Goal: Information Seeking & Learning: Learn about a topic

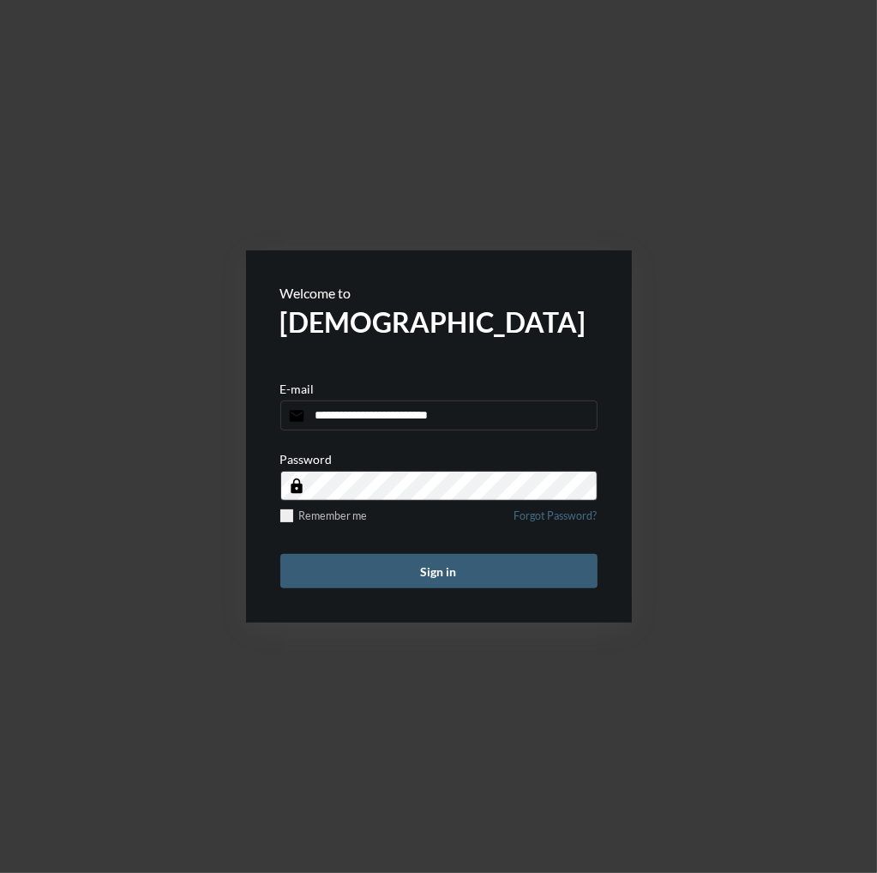
type input "**********"
click at [280, 554] on button "Sign in" at bounding box center [438, 571] width 317 height 34
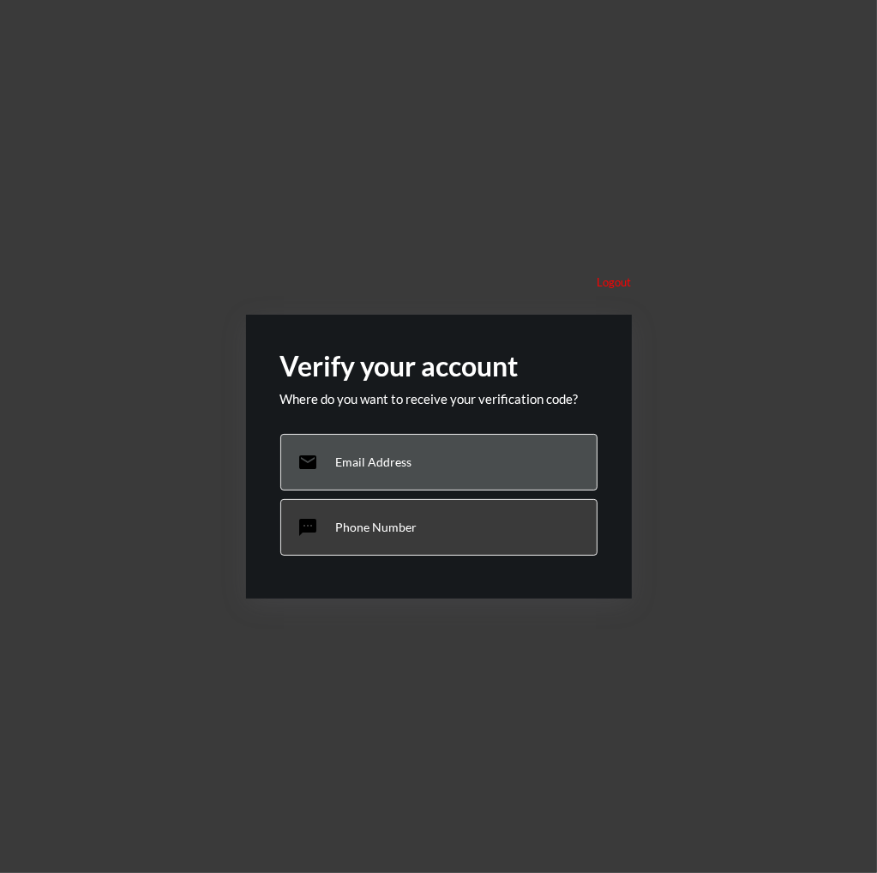
click at [371, 460] on p "Email Address" at bounding box center [374, 462] width 76 height 15
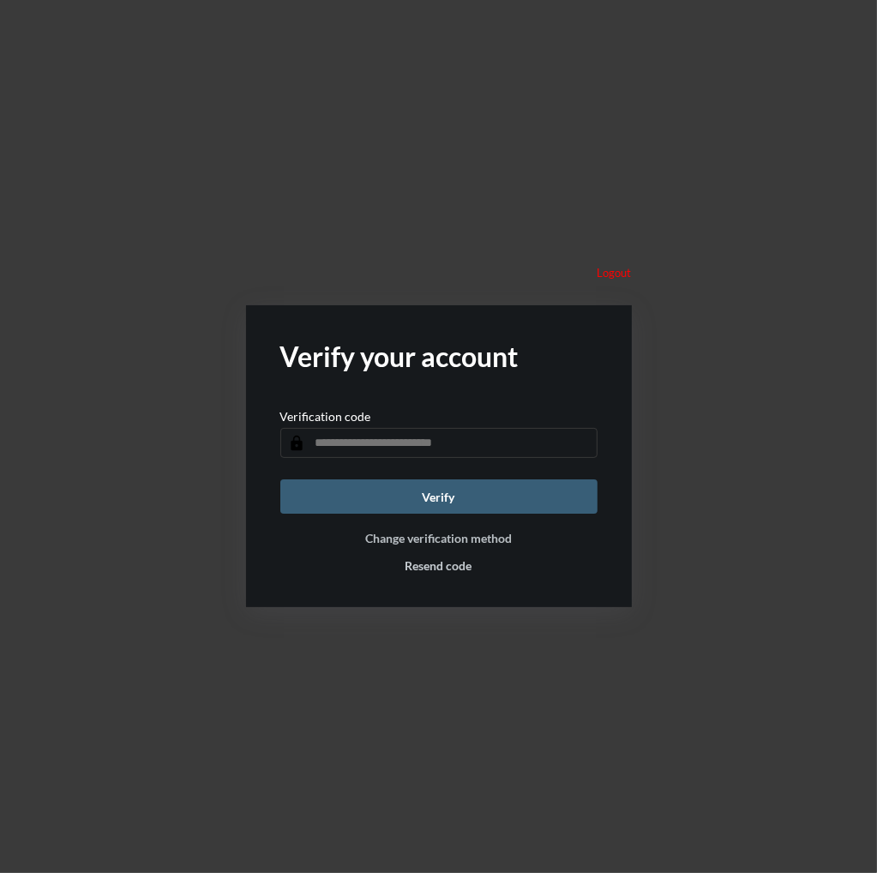
click at [425, 534] on button "Change verification method" at bounding box center [438, 538] width 147 height 15
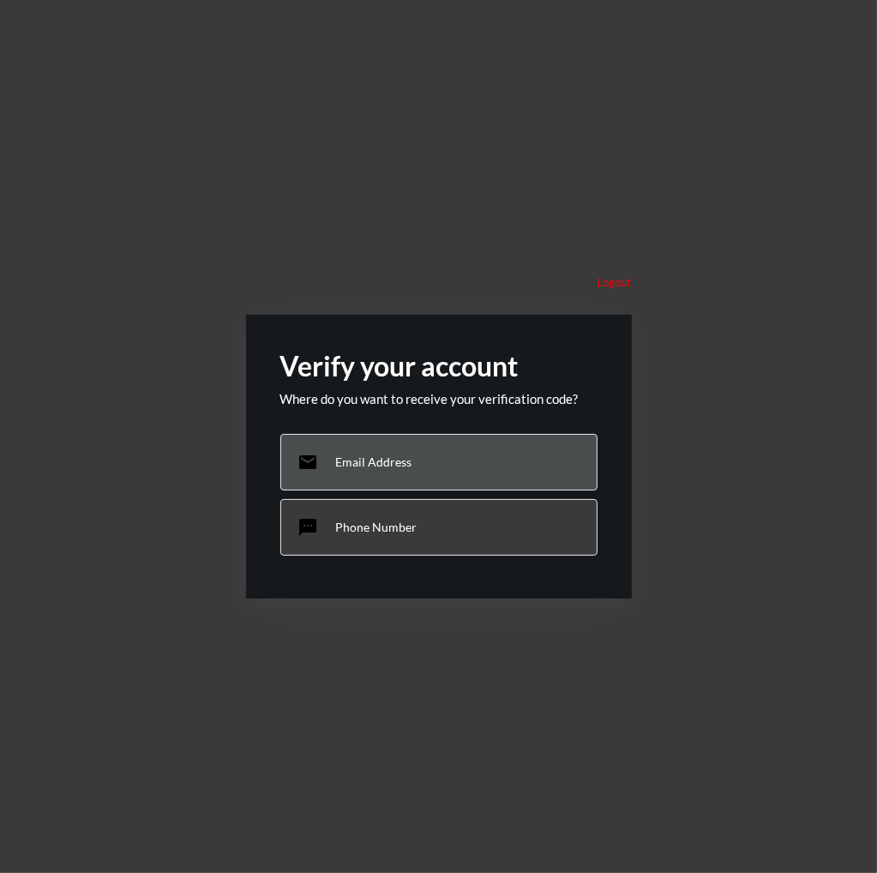
click at [414, 469] on div "email Email Address" at bounding box center [438, 462] width 317 height 57
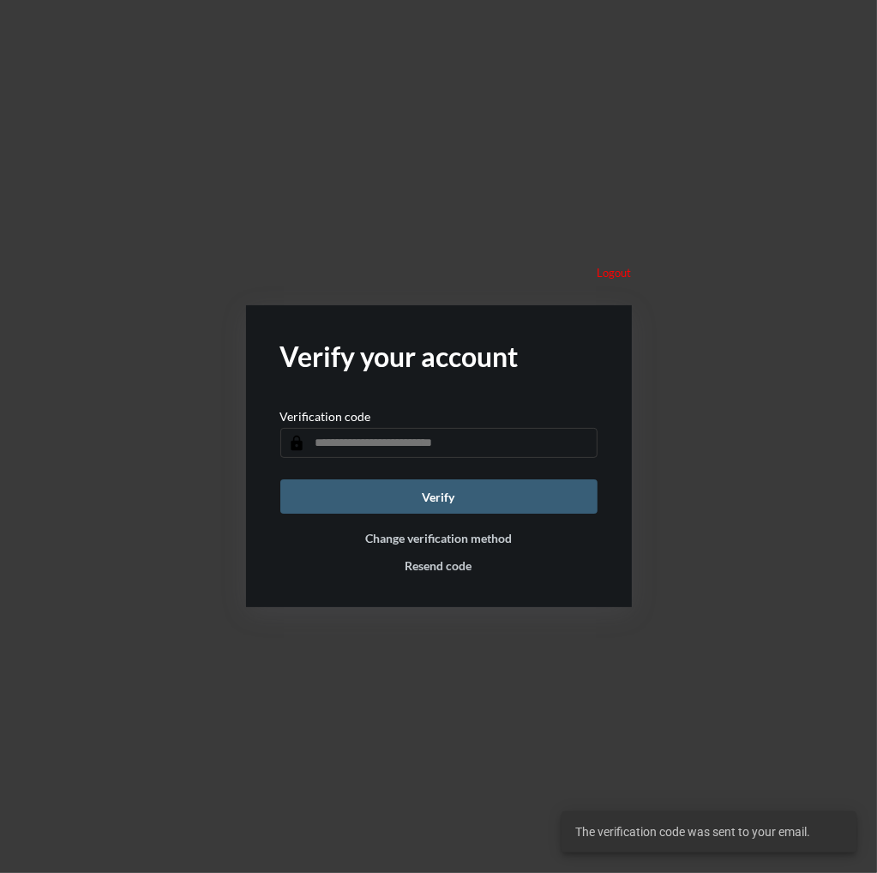
click at [340, 424] on div "Verification code lock" at bounding box center [438, 433] width 317 height 49
click at [340, 434] on input "text" at bounding box center [438, 443] width 317 height 30
paste input "******"
type input "******"
click at [384, 501] on button "Verify" at bounding box center [438, 496] width 317 height 34
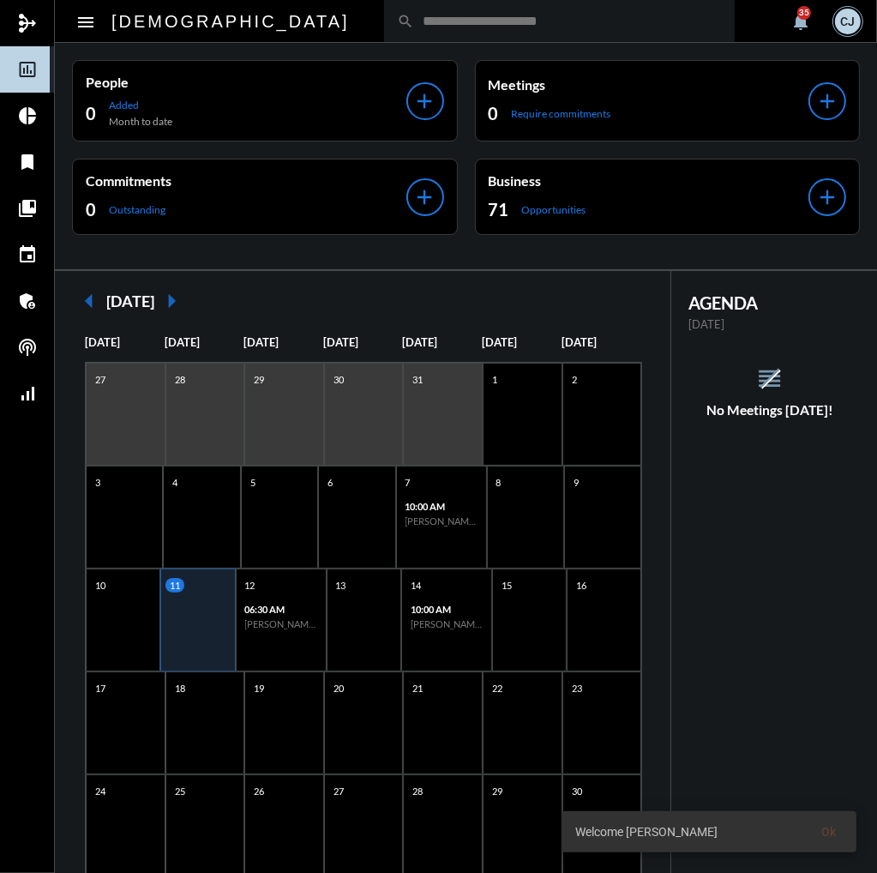
click at [384, 7] on div "search" at bounding box center [559, 21] width 351 height 42
click at [414, 14] on input "text" at bounding box center [568, 21] width 308 height 15
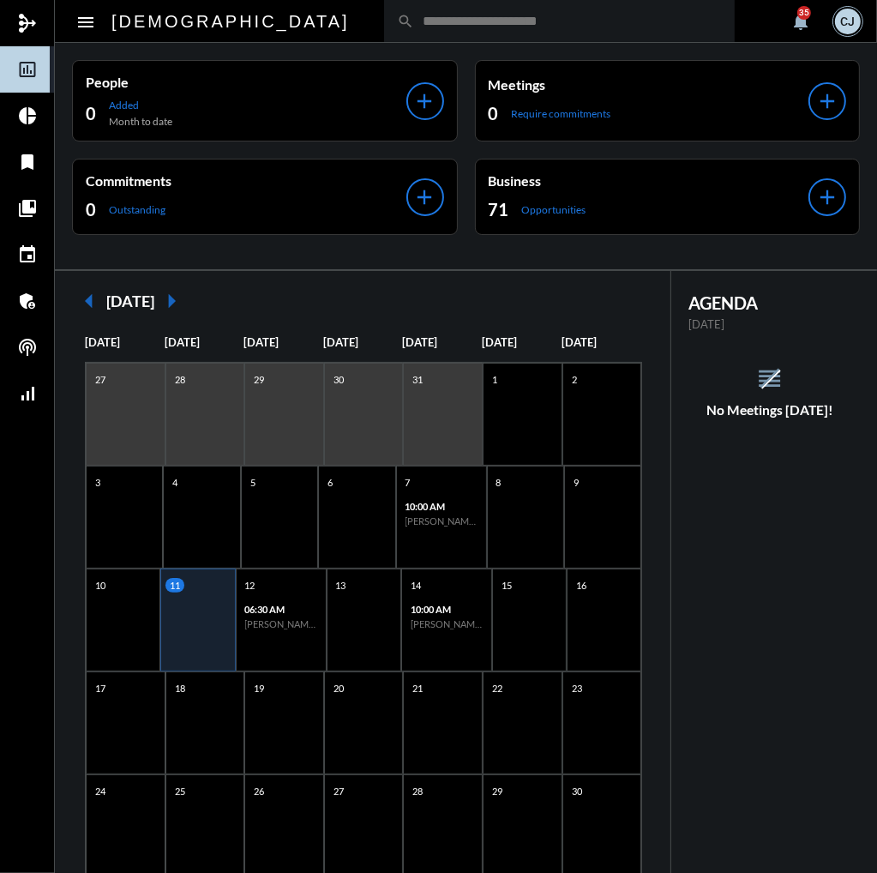
click at [414, 14] on input "text" at bounding box center [568, 21] width 308 height 15
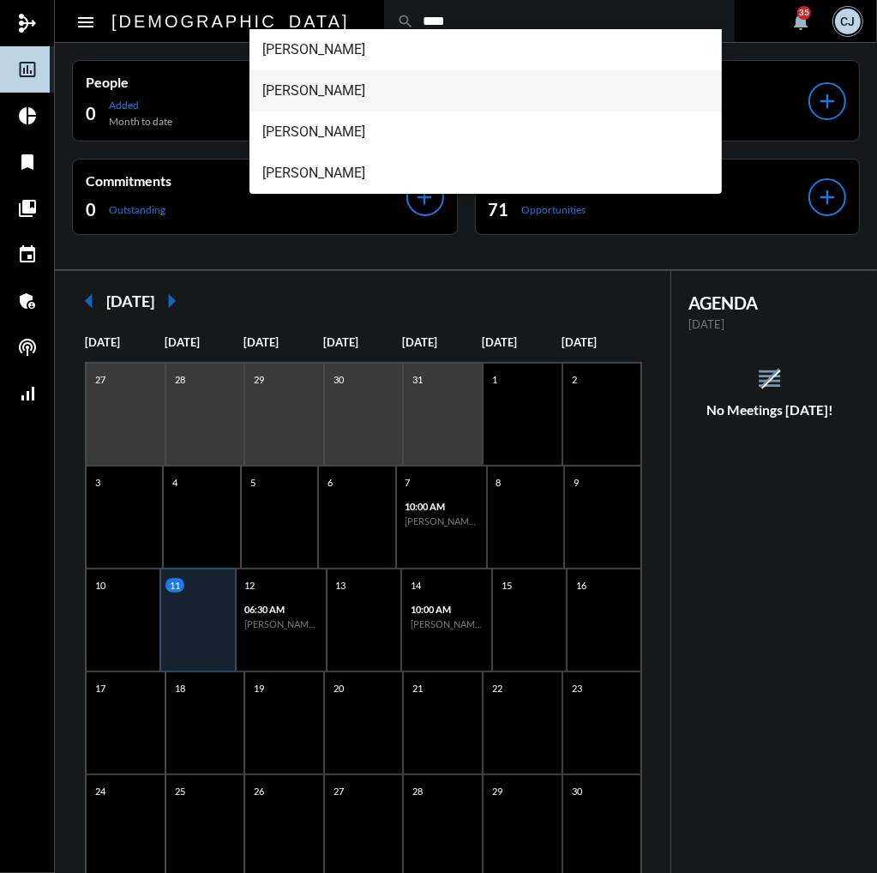
type input "****"
click at [333, 93] on span "[PERSON_NAME]" at bounding box center [486, 90] width 446 height 41
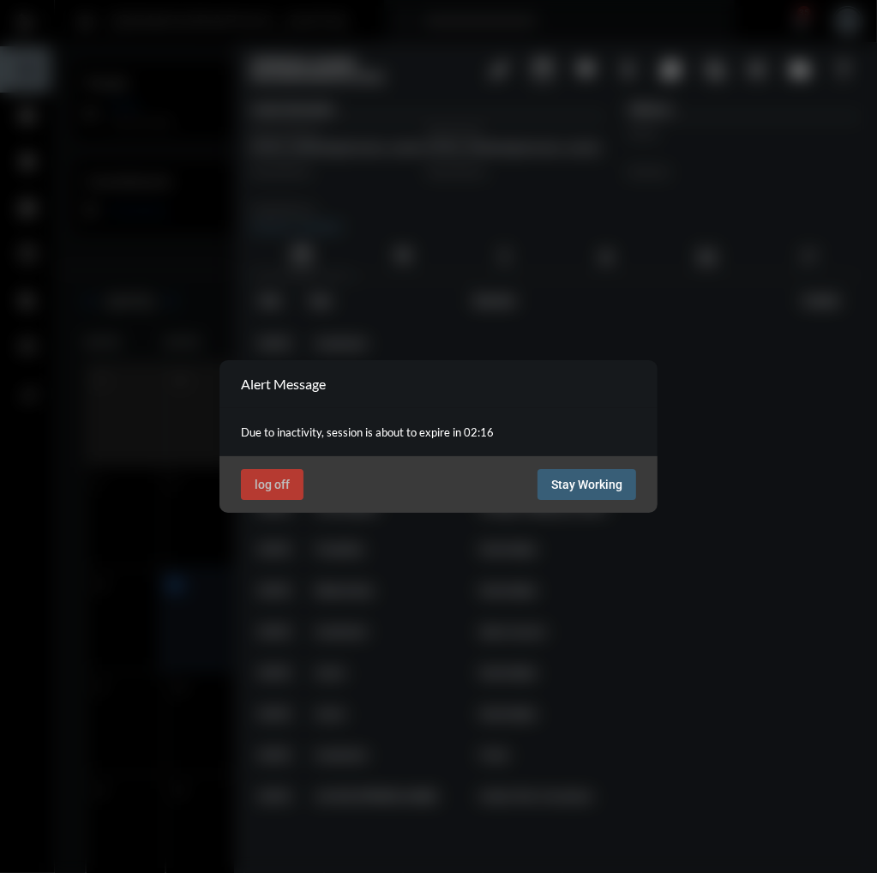
click at [599, 483] on span "Stay Working" at bounding box center [586, 485] width 71 height 14
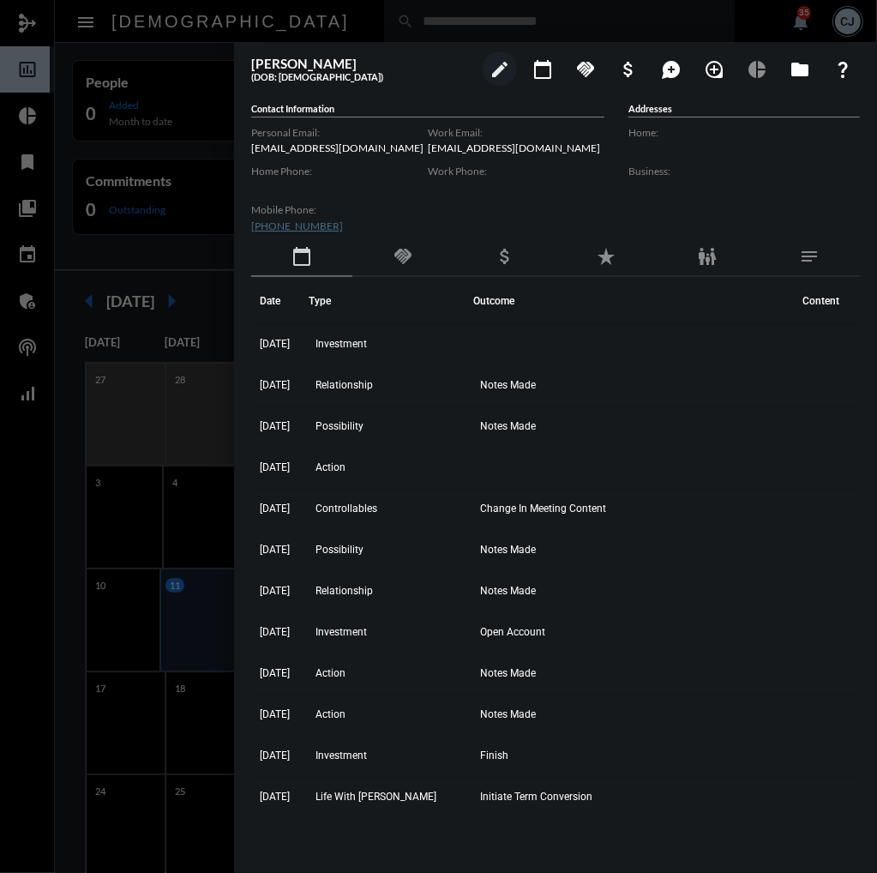
click at [14, 172] on div at bounding box center [438, 436] width 877 height 873
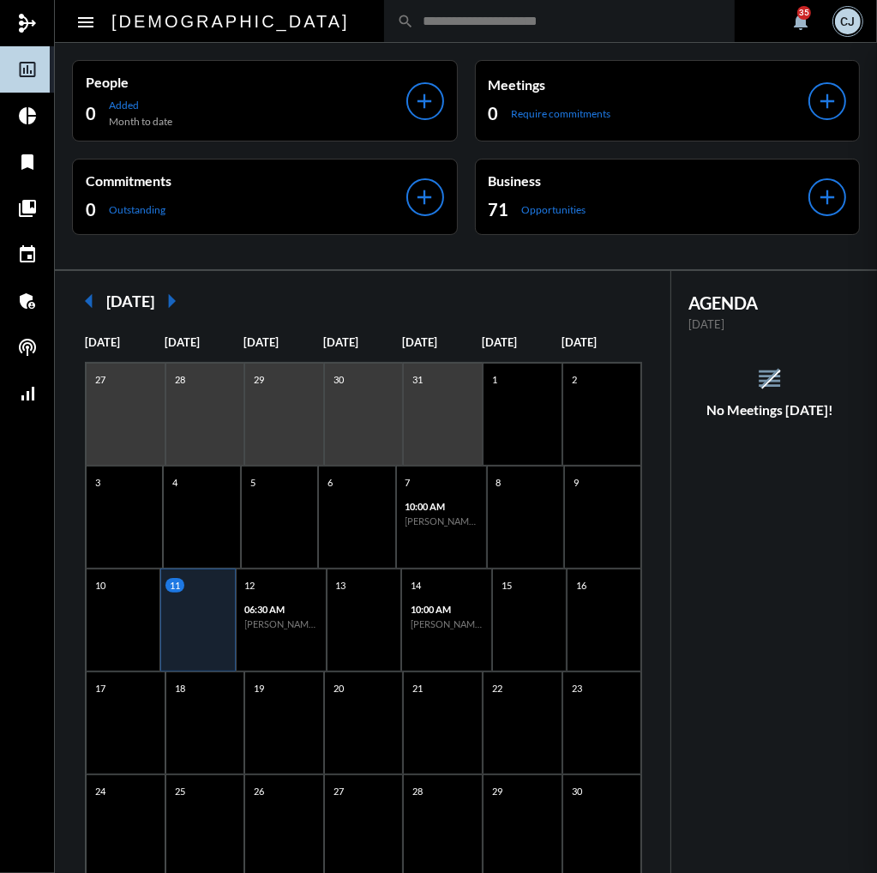
click at [27, 166] on mat-sidenav-container "mediation ACT insert_chart_outlined Dashboard pie_chart Analytics bookmark Libr…" at bounding box center [438, 436] width 877 height 873
click at [27, 166] on mat-icon "bookmark" at bounding box center [27, 162] width 21 height 21
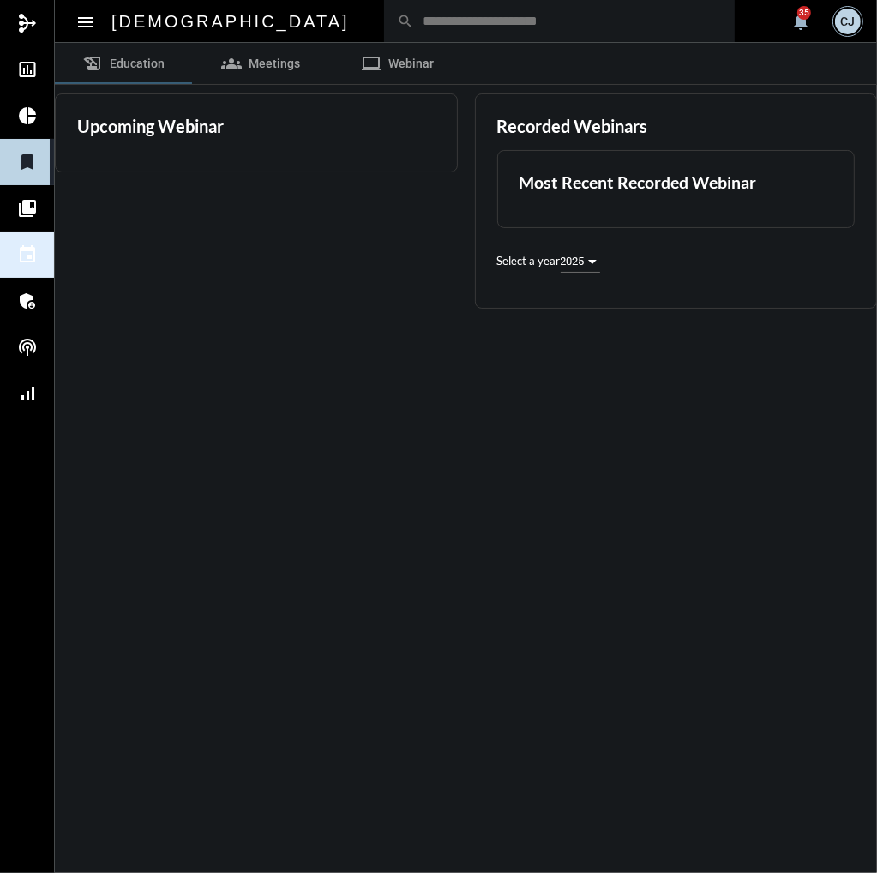
click at [27, 238] on link "event Events" at bounding box center [27, 255] width 54 height 46
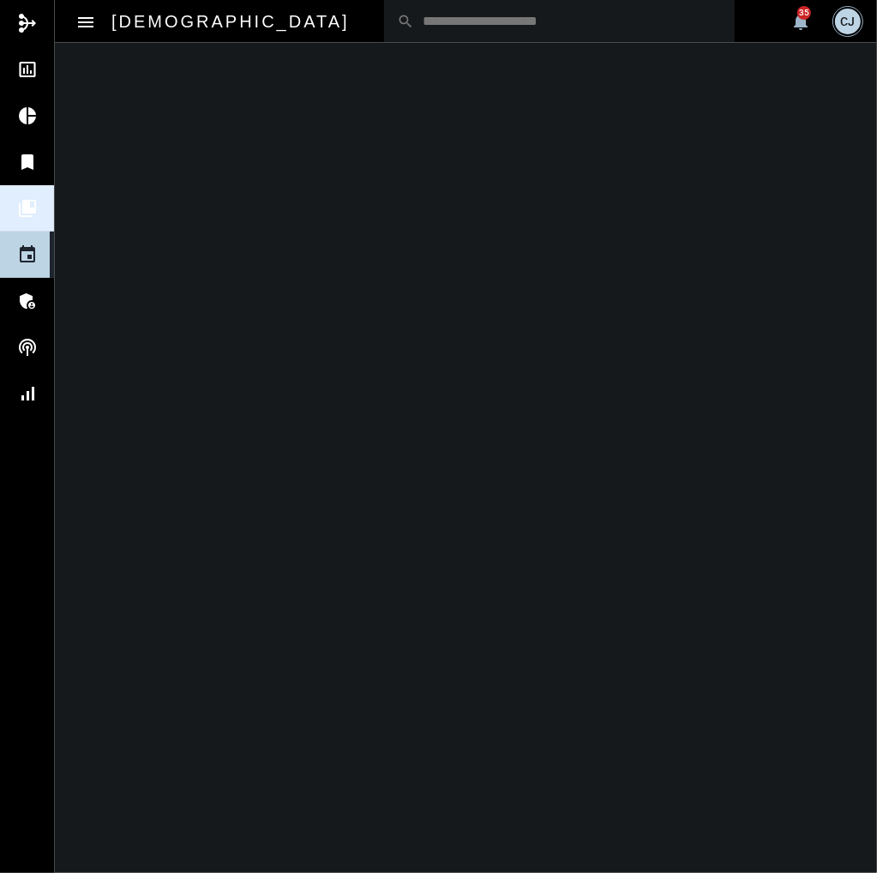
click at [30, 193] on link "collections_bookmark Immersion" at bounding box center [27, 208] width 54 height 46
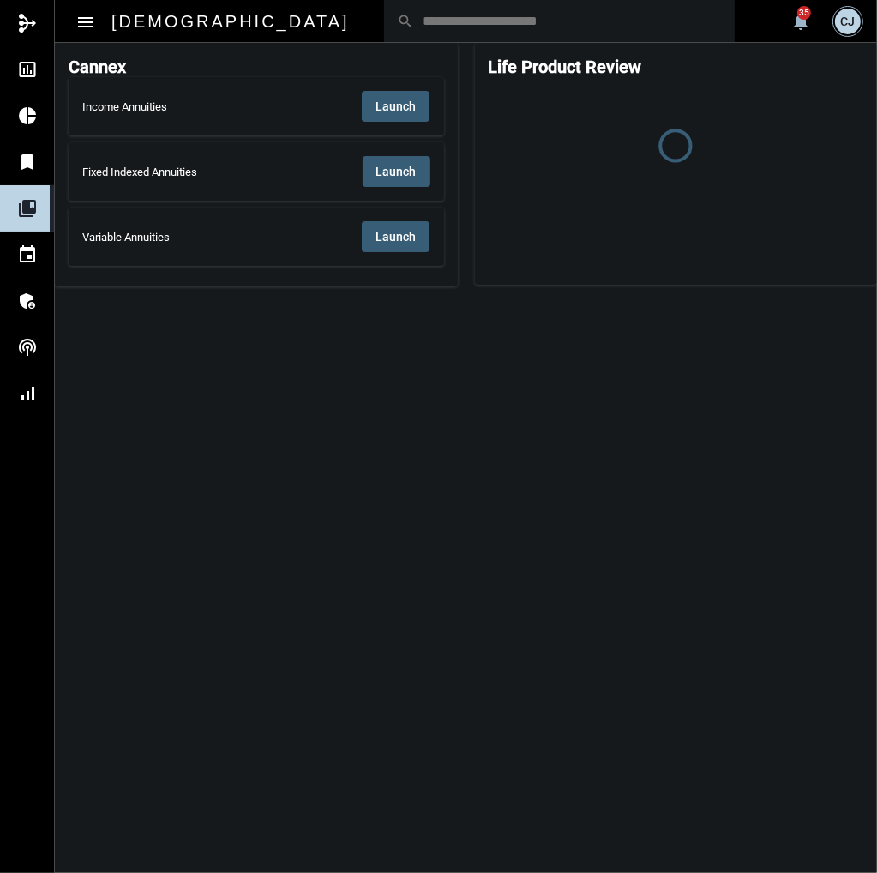
click at [419, 100] on button "Launch" at bounding box center [396, 106] width 68 height 31
